Goal: Check status: Check status

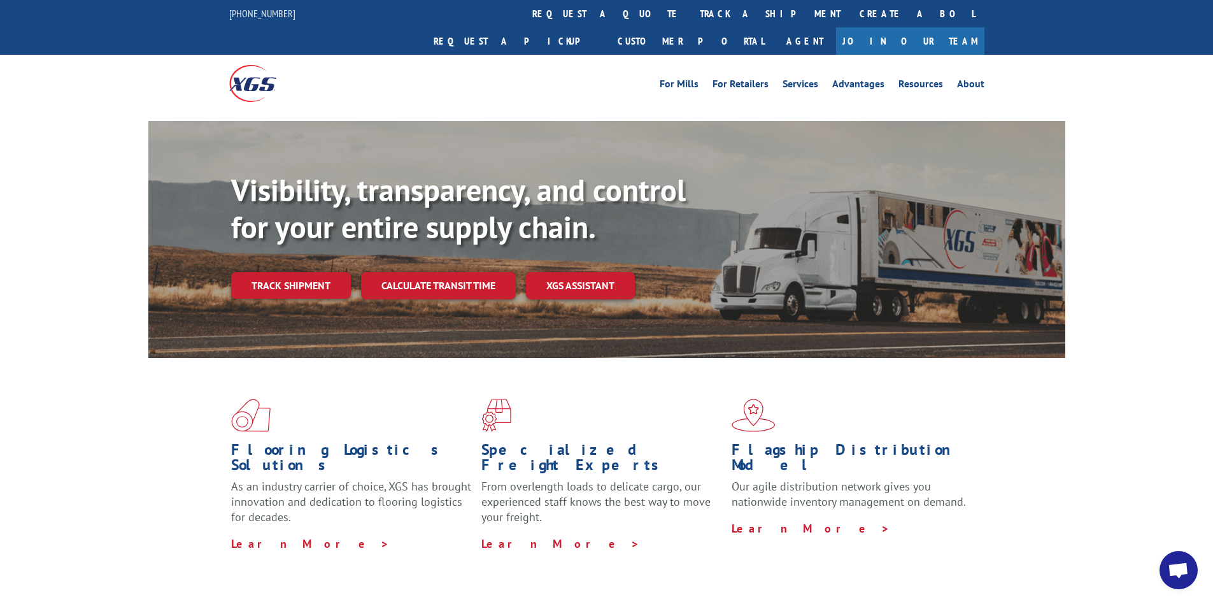
click at [273, 272] on link "Track shipment" at bounding box center [291, 285] width 120 height 27
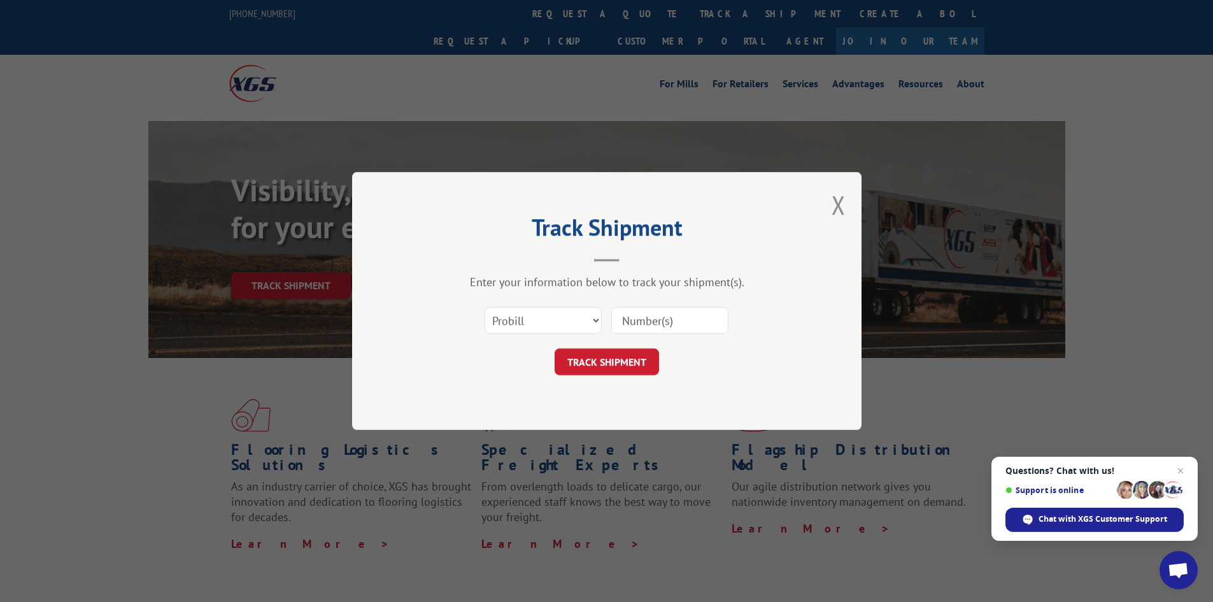
drag, startPoint x: 637, startPoint y: 315, endPoint x: 642, endPoint y: 318, distance: 6.6
click at [637, 315] on input at bounding box center [669, 320] width 117 height 27
type input "17638448"
drag, startPoint x: 624, startPoint y: 360, endPoint x: 635, endPoint y: 348, distance: 16.2
click at [624, 360] on button "TRACK SHIPMENT" at bounding box center [607, 361] width 104 height 27
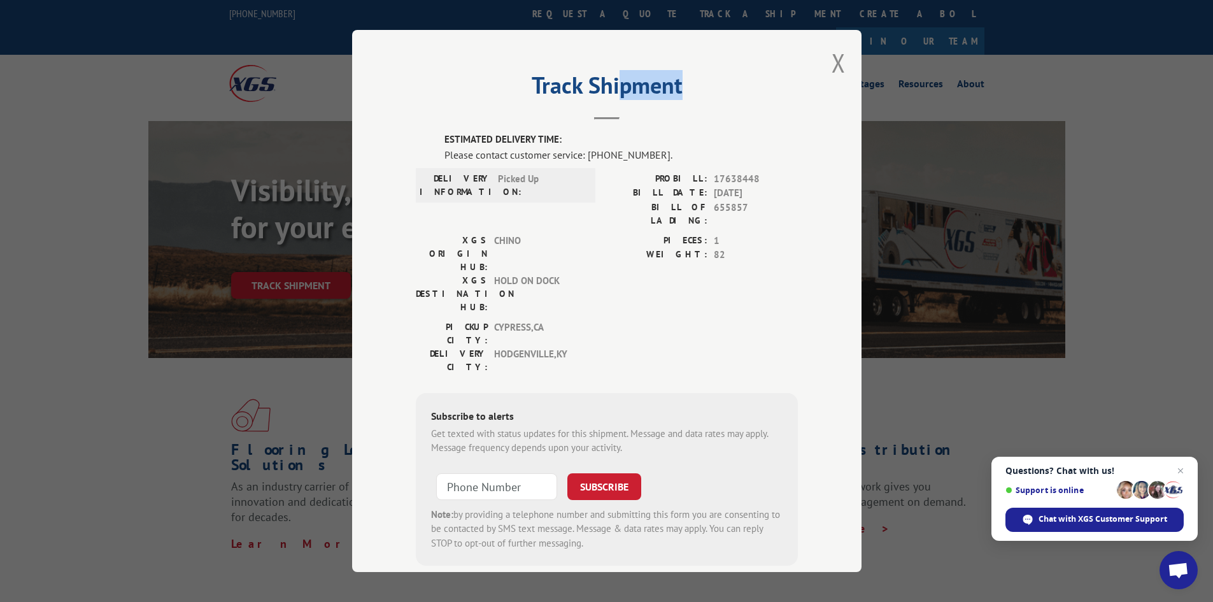
drag, startPoint x: 746, startPoint y: 43, endPoint x: 614, endPoint y: 65, distance: 133.6
click at [614, 65] on div "Track Shipment ESTIMATED DELIVERY TIME: Please contact customer service: [PHONE…" at bounding box center [606, 301] width 509 height 542
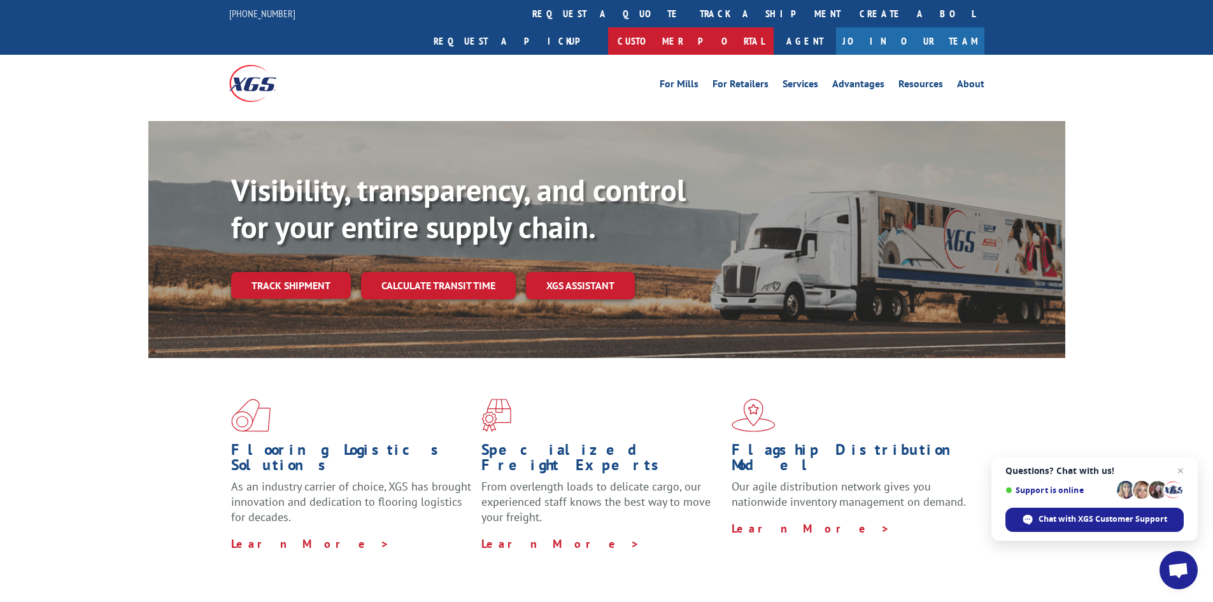
click at [774, 27] on link "Customer Portal" at bounding box center [691, 40] width 166 height 27
